Goal: Information Seeking & Learning: Learn about a topic

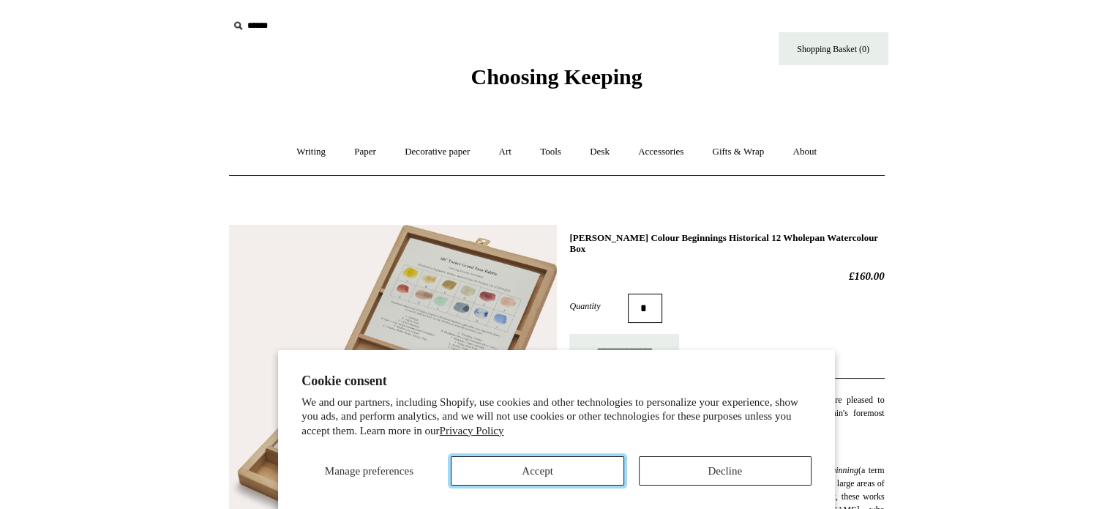
click at [504, 471] on button "Accept" at bounding box center [537, 470] width 173 height 29
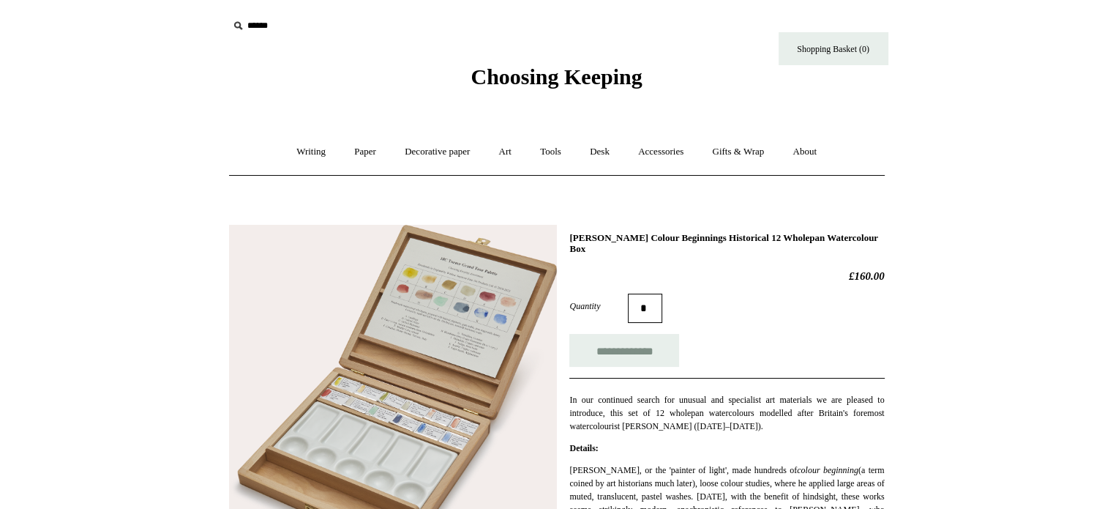
click at [820, 150] on link "About +" at bounding box center [804, 151] width 50 height 39
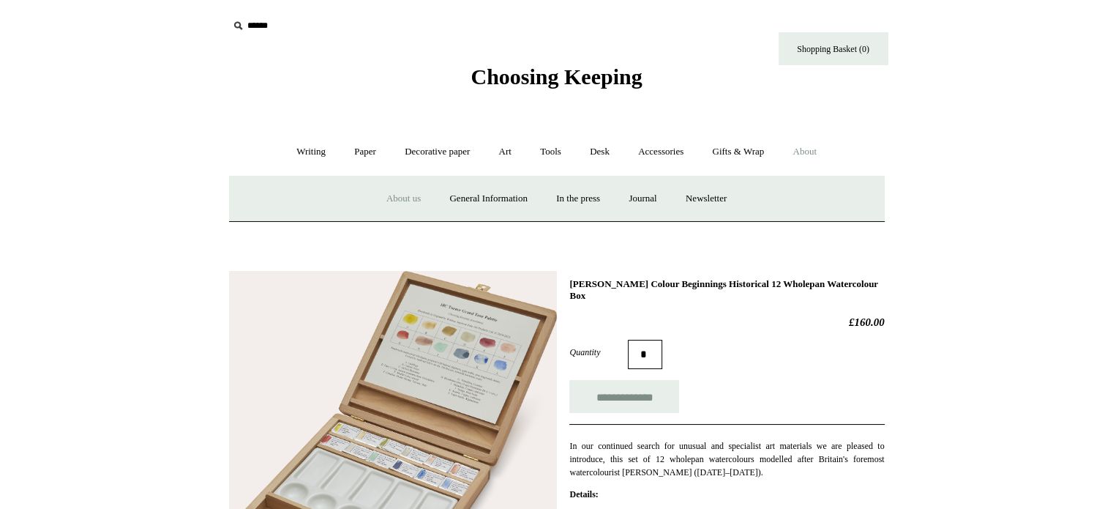
click at [395, 197] on link "About us" at bounding box center [403, 198] width 61 height 39
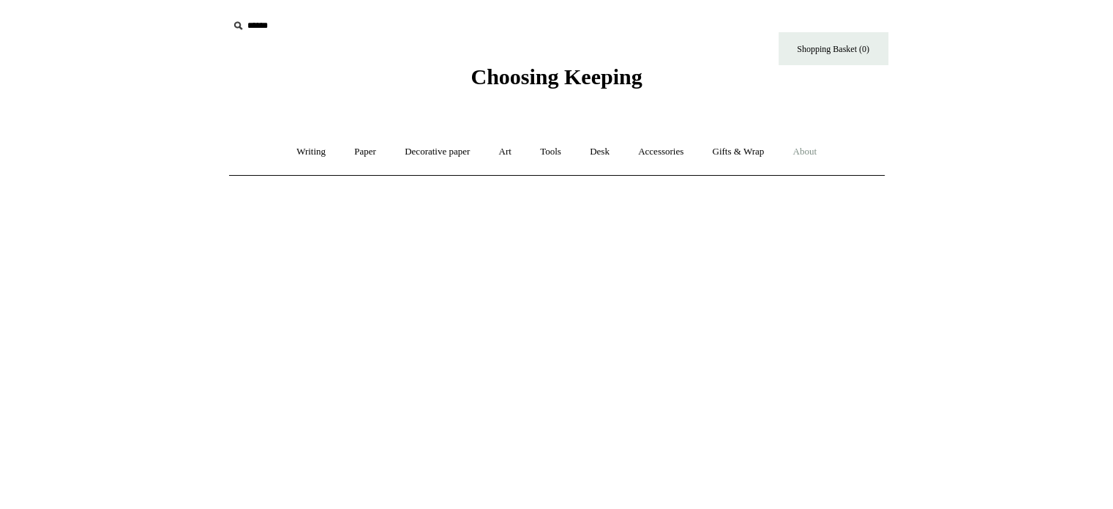
click at [814, 151] on link "About +" at bounding box center [804, 151] width 50 height 39
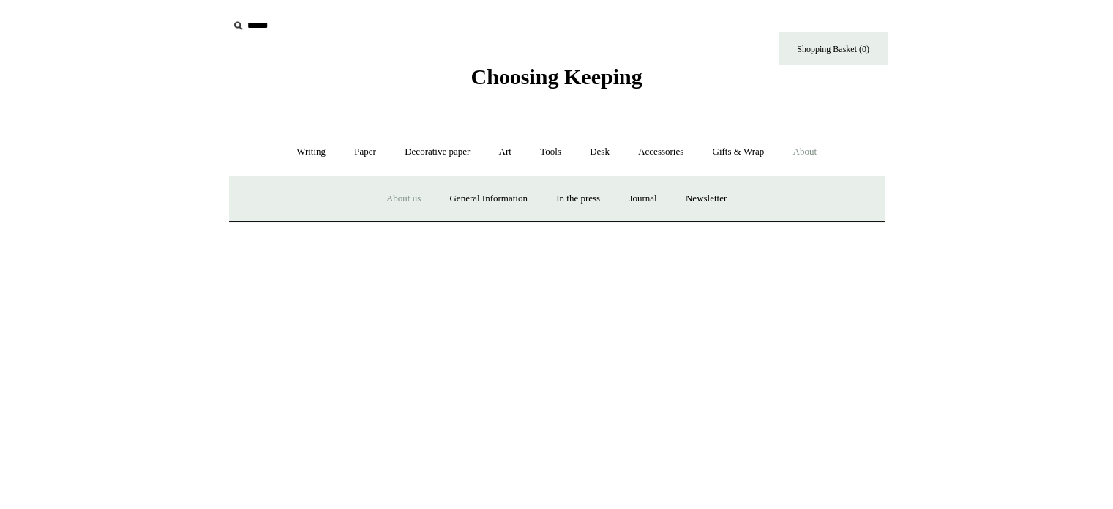
click at [397, 199] on link "About us" at bounding box center [403, 198] width 61 height 39
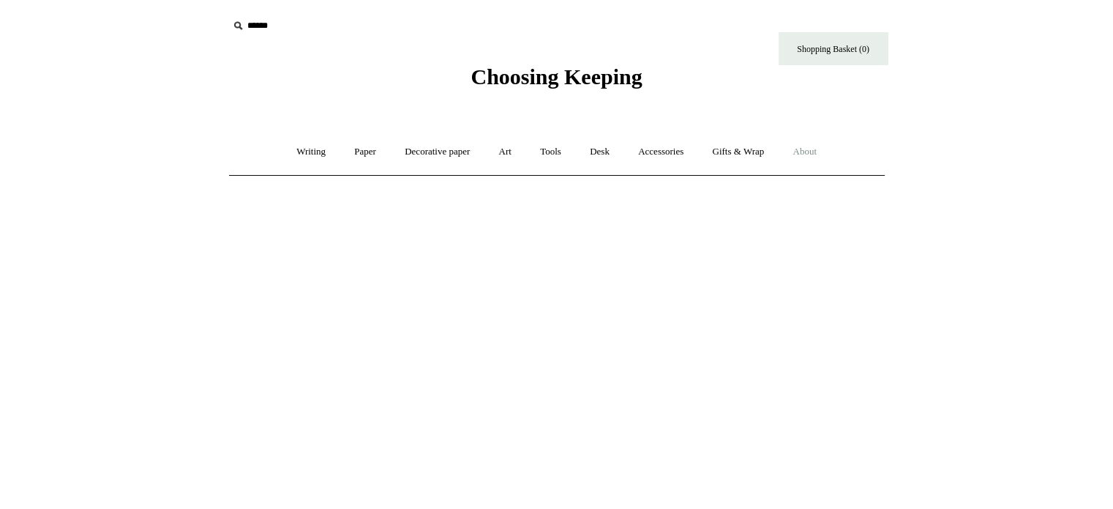
click at [820, 151] on link "About +" at bounding box center [804, 151] width 50 height 39
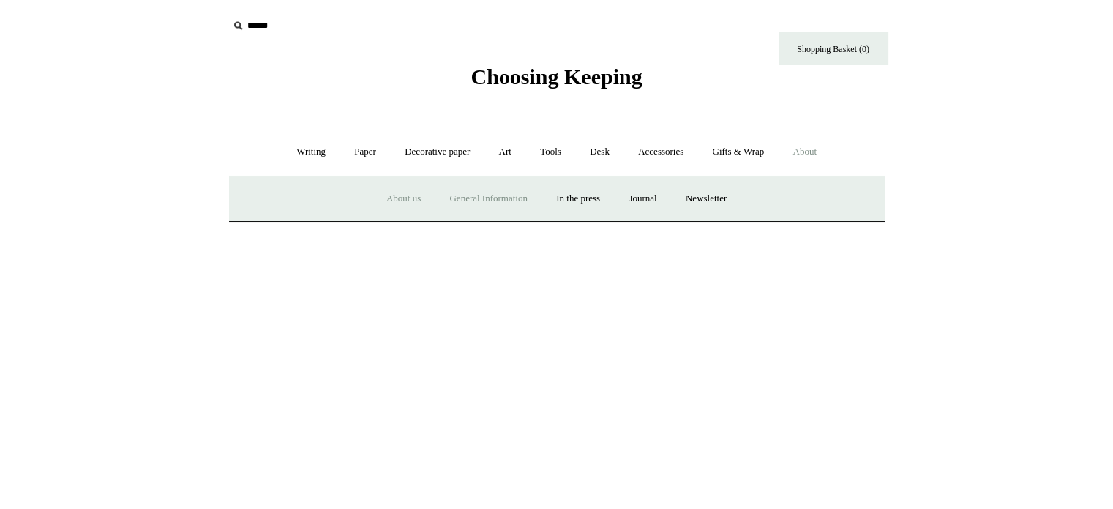
click at [489, 197] on link "General Information" at bounding box center [488, 198] width 104 height 39
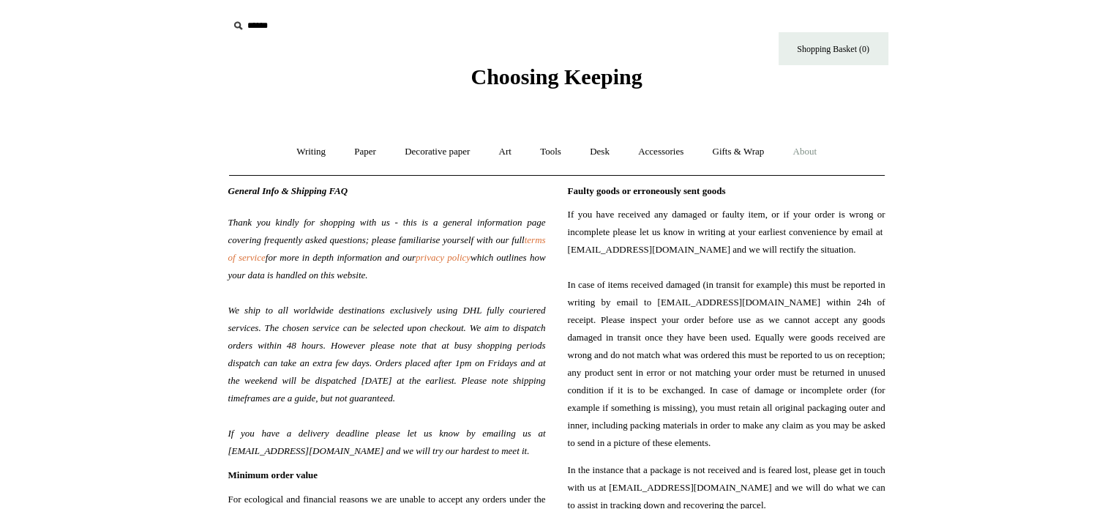
click at [813, 149] on link "About +" at bounding box center [804, 151] width 50 height 39
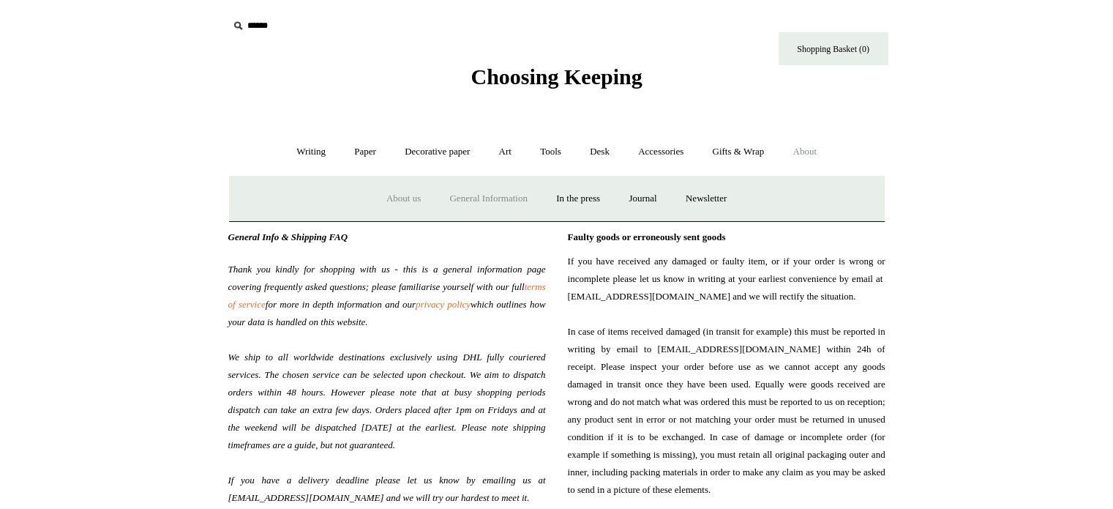
click at [383, 197] on link "About us" at bounding box center [403, 198] width 61 height 39
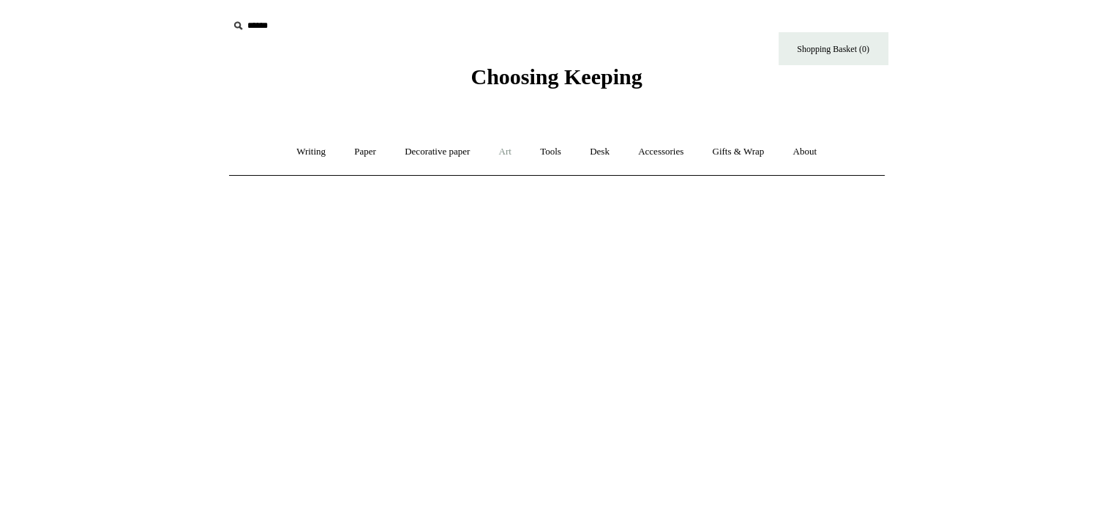
click at [506, 148] on link "Art +" at bounding box center [505, 151] width 39 height 39
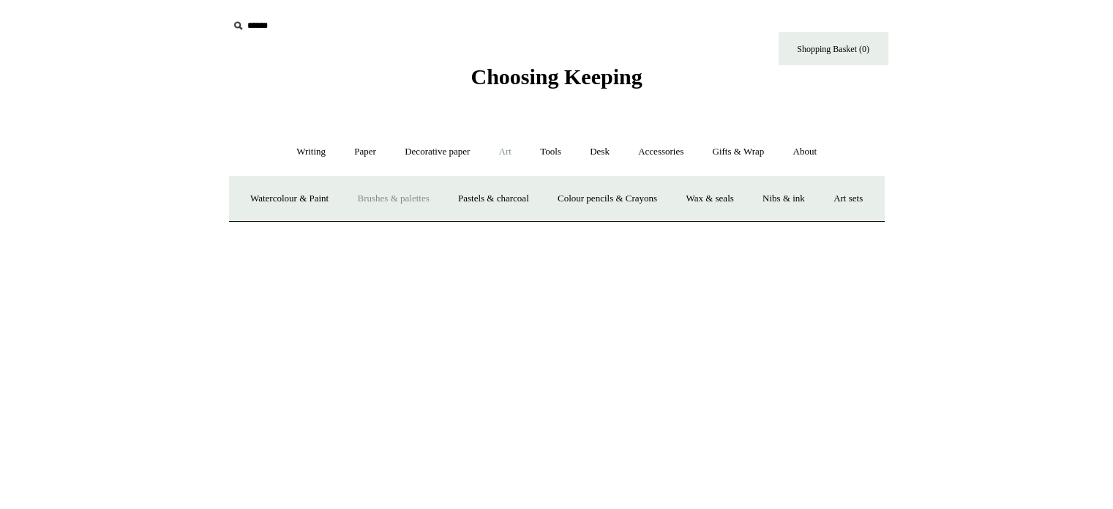
click at [415, 195] on link "Brushes & palettes" at bounding box center [393, 198] width 98 height 39
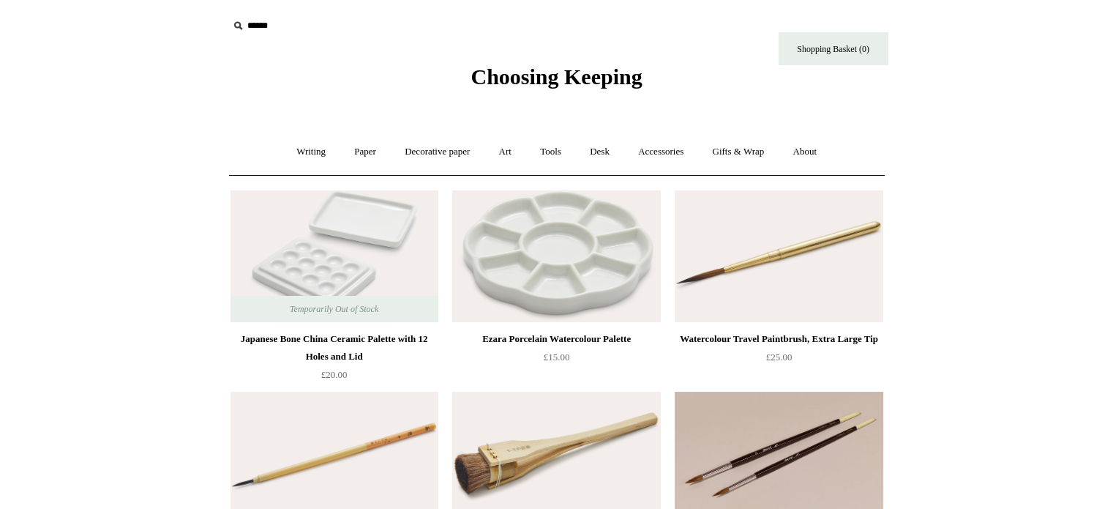
click at [825, 149] on link "About +" at bounding box center [804, 151] width 50 height 39
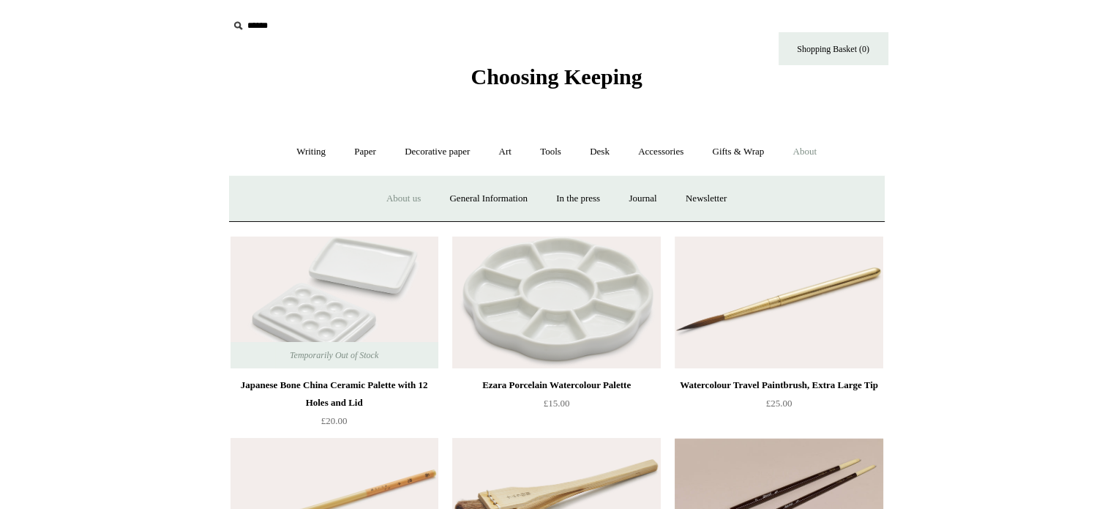
click at [395, 196] on link "About us" at bounding box center [403, 198] width 61 height 39
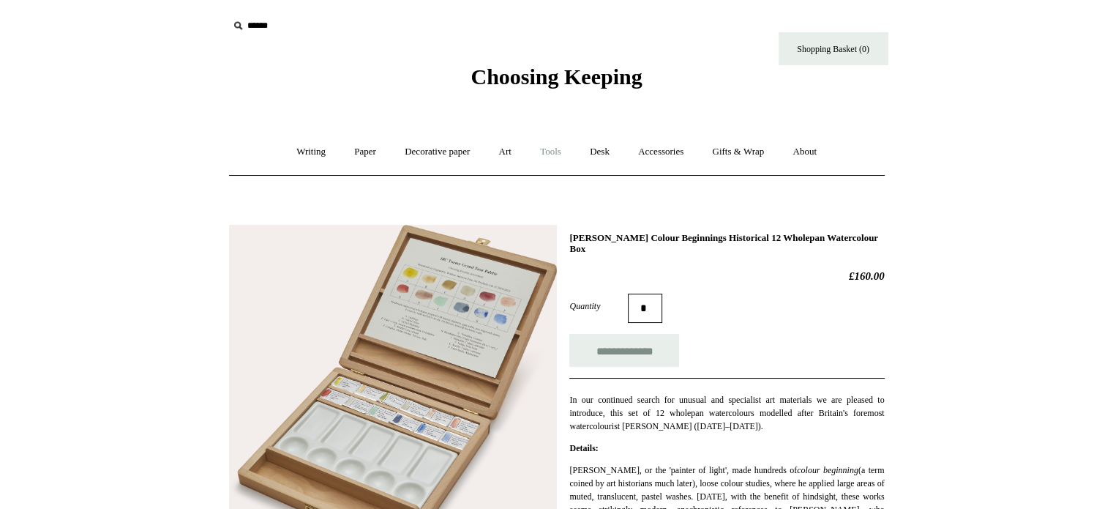
click at [552, 153] on link "Tools +" at bounding box center [551, 151] width 48 height 39
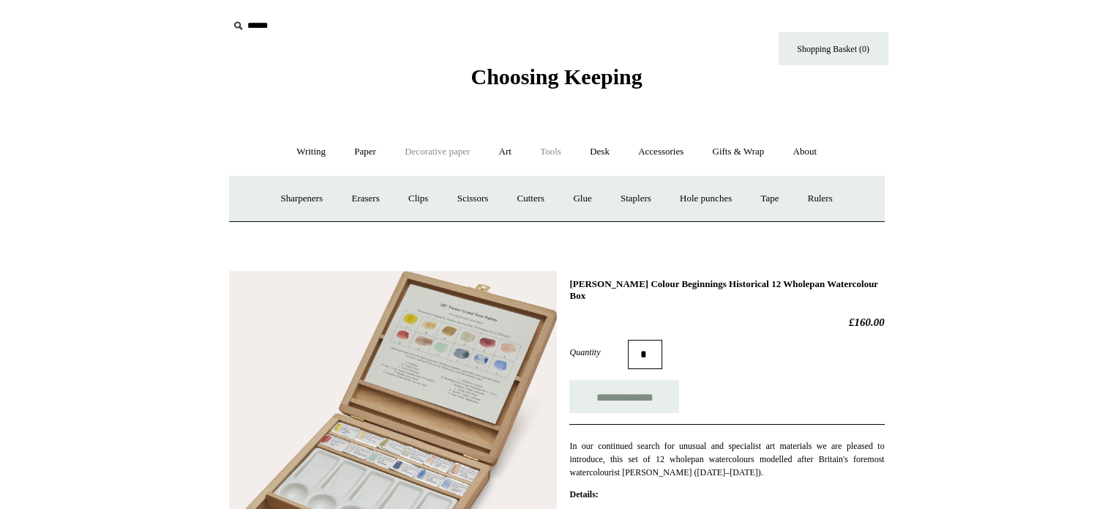
click at [442, 149] on link "Decorative paper +" at bounding box center [437, 151] width 91 height 39
click at [442, 149] on link "Decorative paper -" at bounding box center [437, 151] width 91 height 39
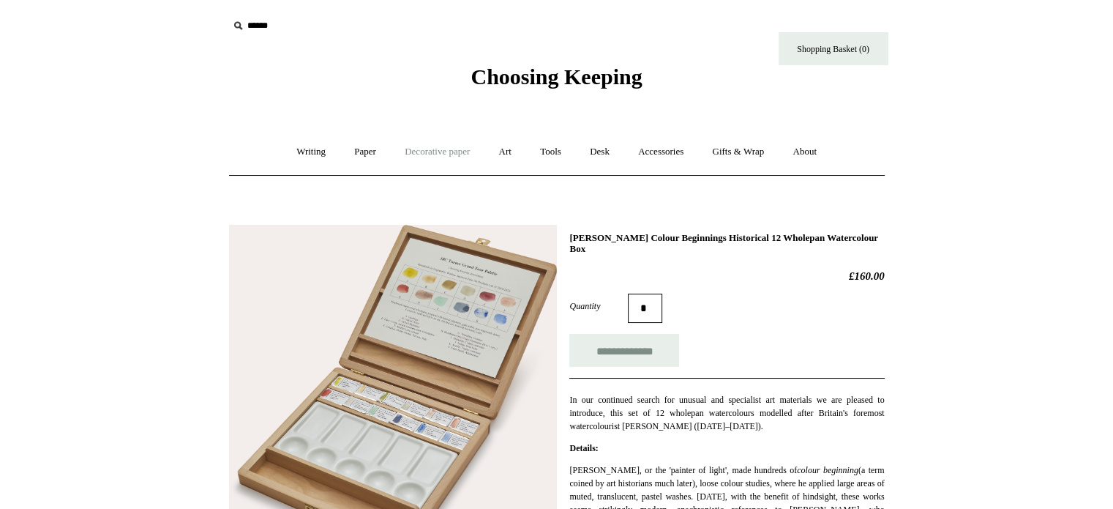
click at [442, 149] on link "Decorative paper +" at bounding box center [437, 151] width 91 height 39
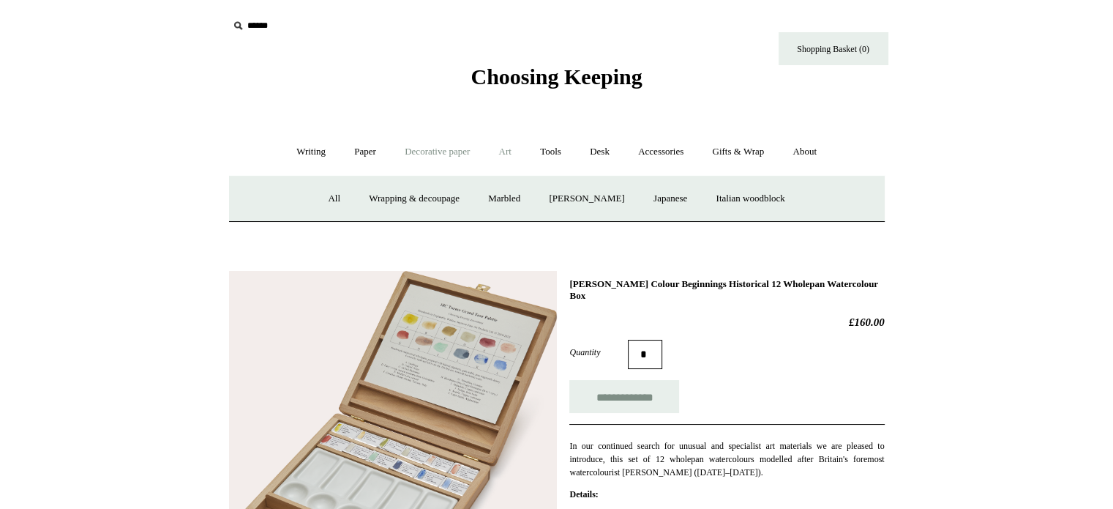
click at [507, 147] on link "Art +" at bounding box center [505, 151] width 39 height 39
click at [334, 198] on link "Watercolour & Paint" at bounding box center [289, 198] width 105 height 39
